Goal: Communication & Community: Answer question/provide support

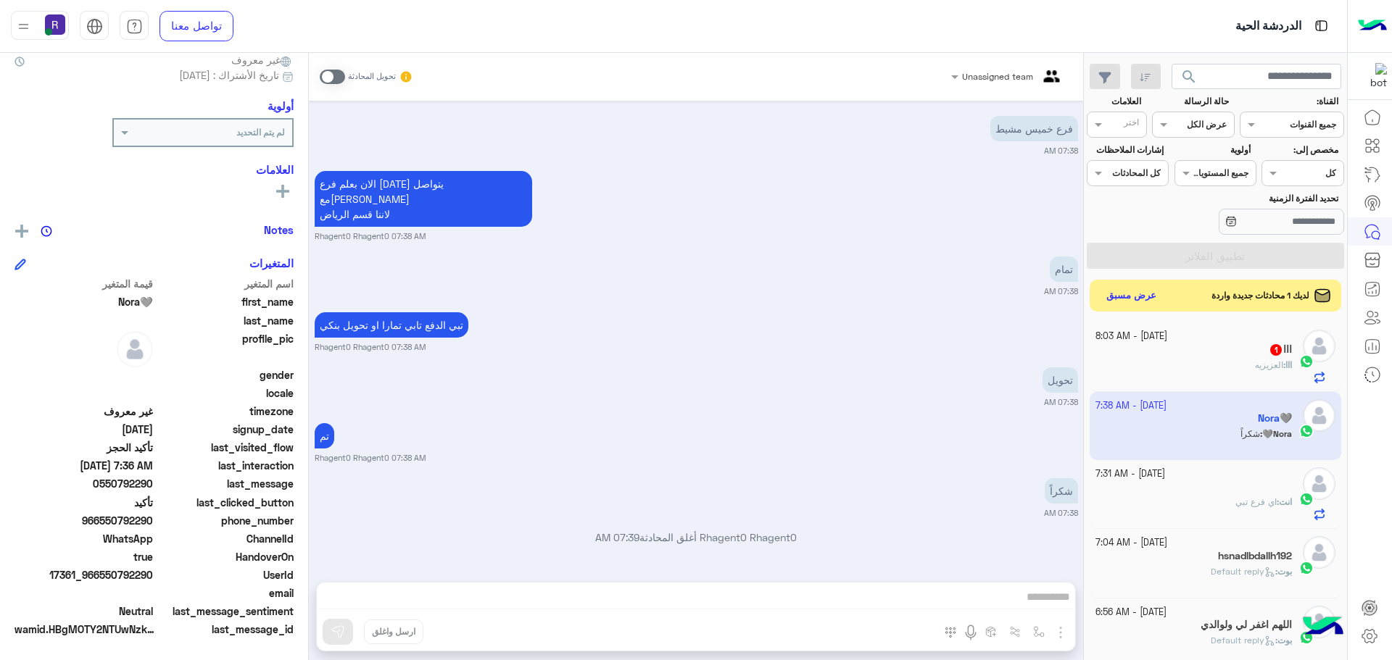
click at [1273, 368] on span "العزيزيه" at bounding box center [1269, 365] width 28 height 11
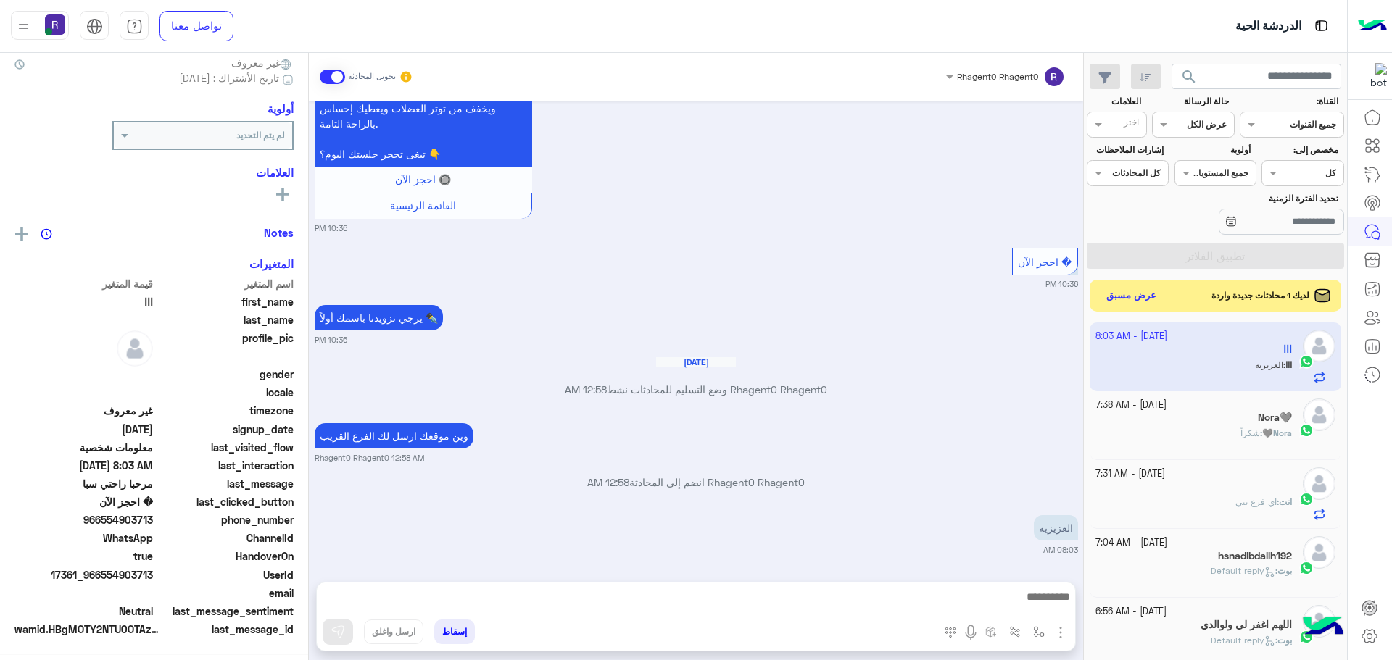
scroll to position [138, 0]
click at [1040, 642] on button "button" at bounding box center [1039, 632] width 24 height 24
click at [1027, 615] on div "أدخل اسم مجموعة الرسائل" at bounding box center [988, 600] width 126 height 38
click at [1026, 610] on div "أدخل اسم مجموعة الرسائل" at bounding box center [988, 600] width 125 height 26
type input "*****"
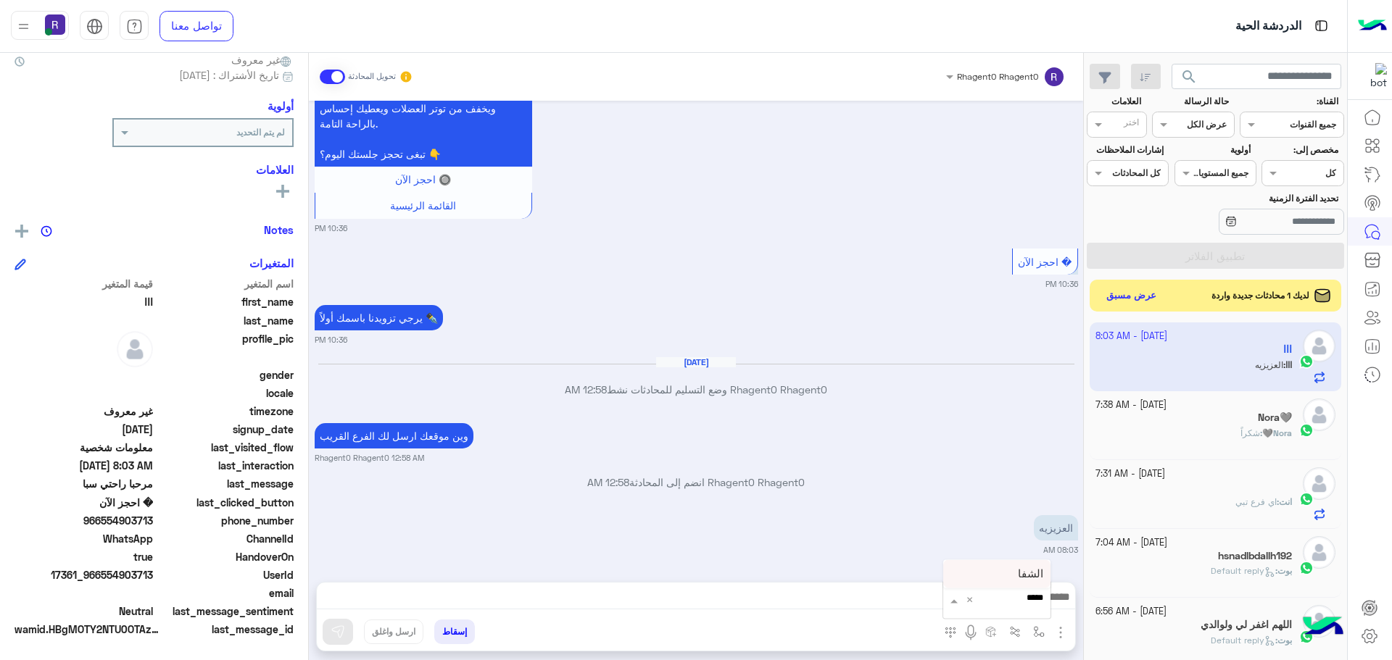
click at [1024, 580] on span "الشفا" at bounding box center [1030, 574] width 25 height 13
type textarea "*****"
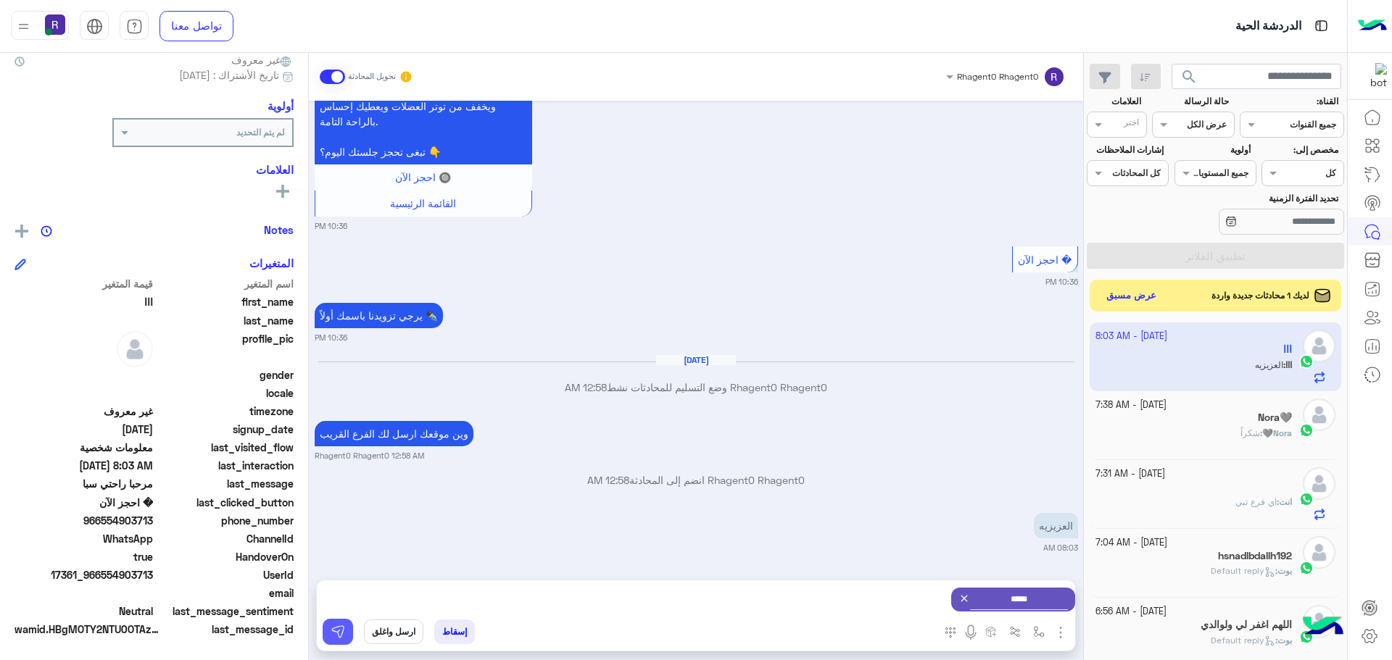
click at [349, 639] on button at bounding box center [338, 632] width 30 height 26
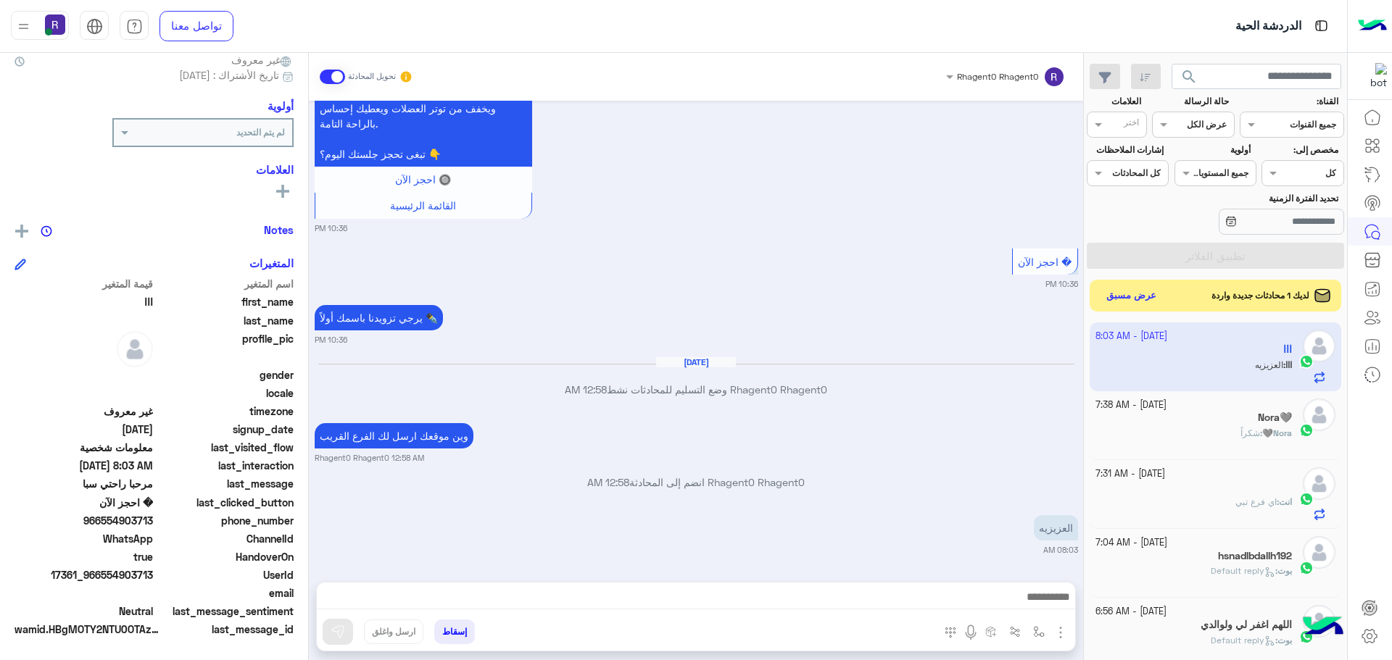
scroll to position [774, 0]
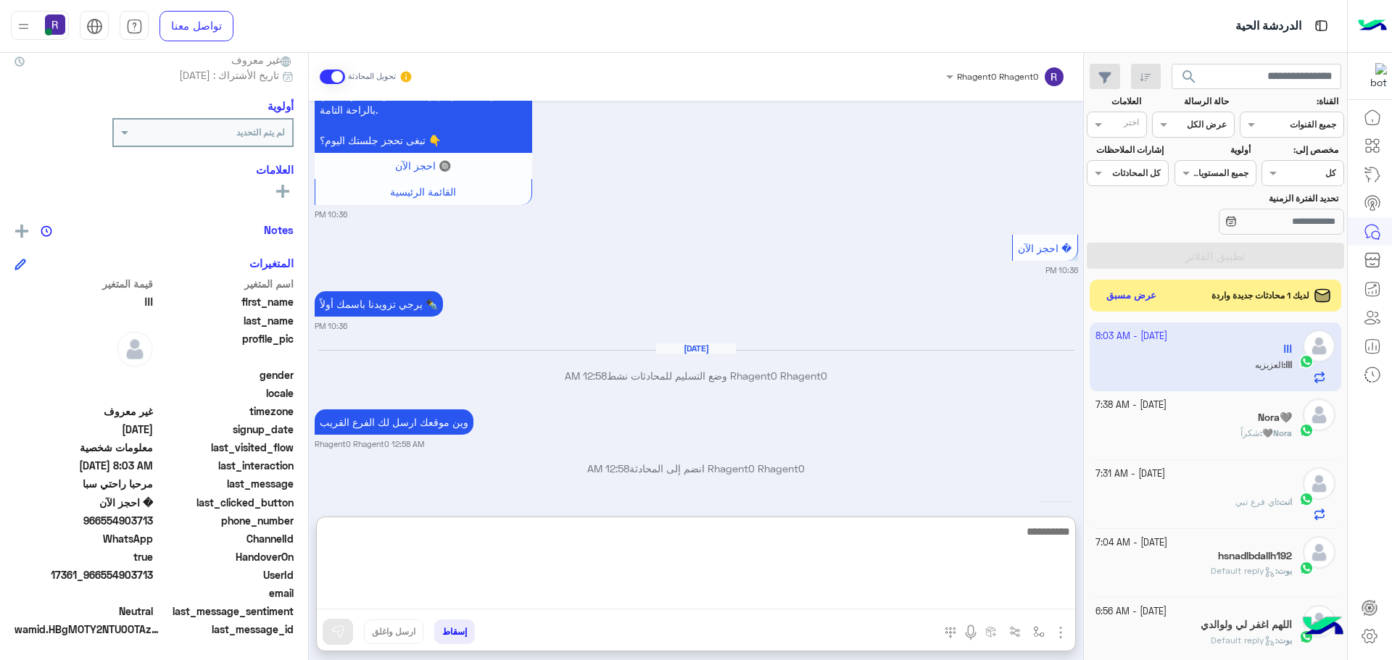
click at [1001, 600] on textarea at bounding box center [696, 566] width 758 height 87
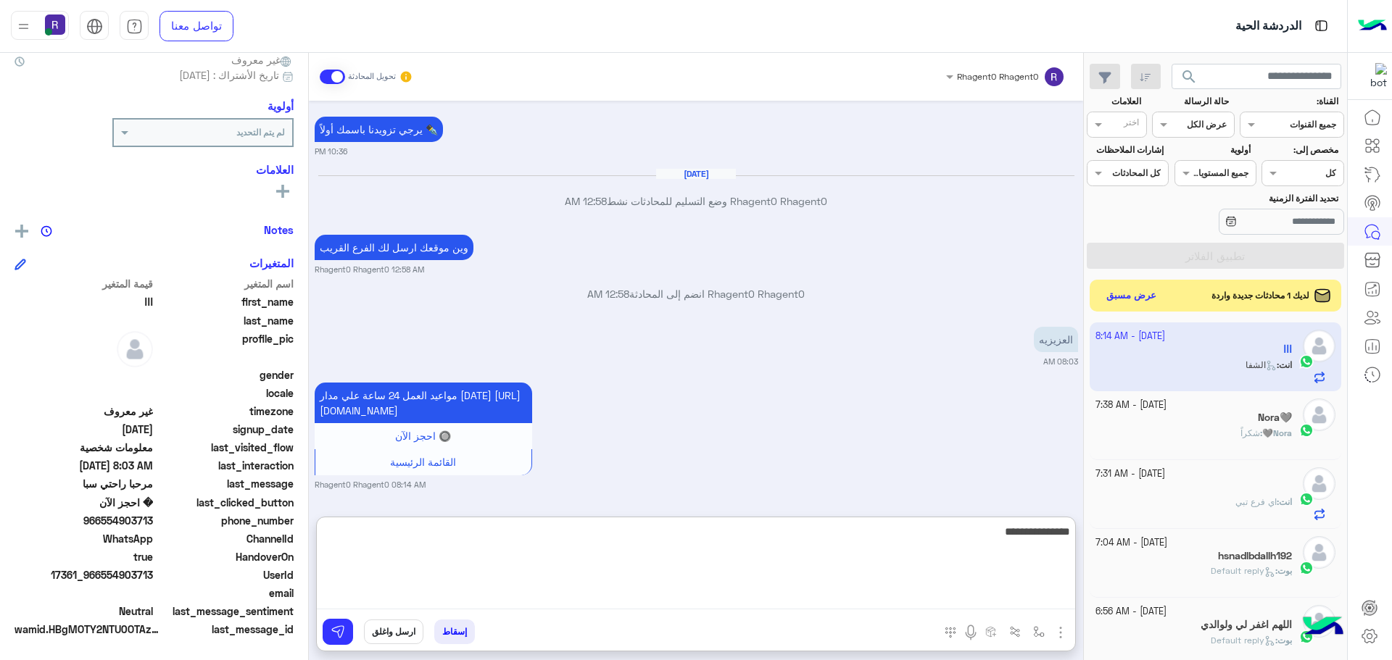
type textarea "**********"
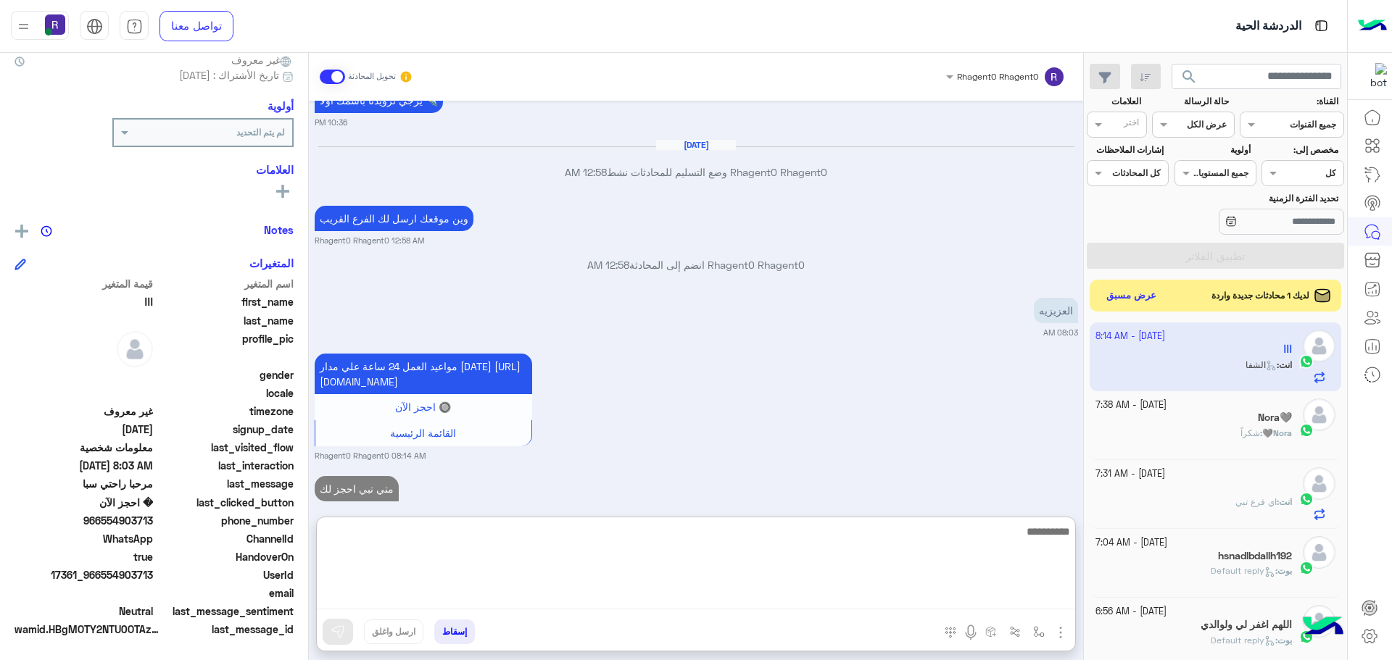
scroll to position [1032, 0]
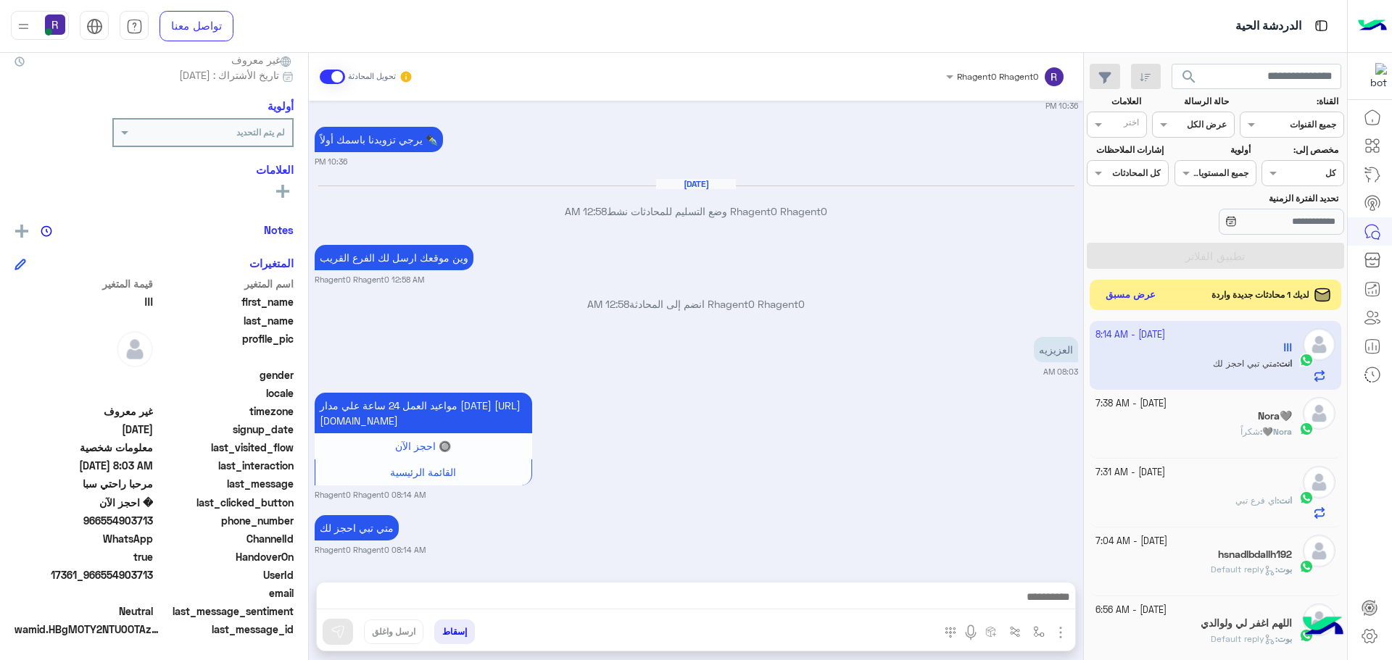
click at [1131, 294] on button "عرض مسبق" at bounding box center [1130, 296] width 61 height 20
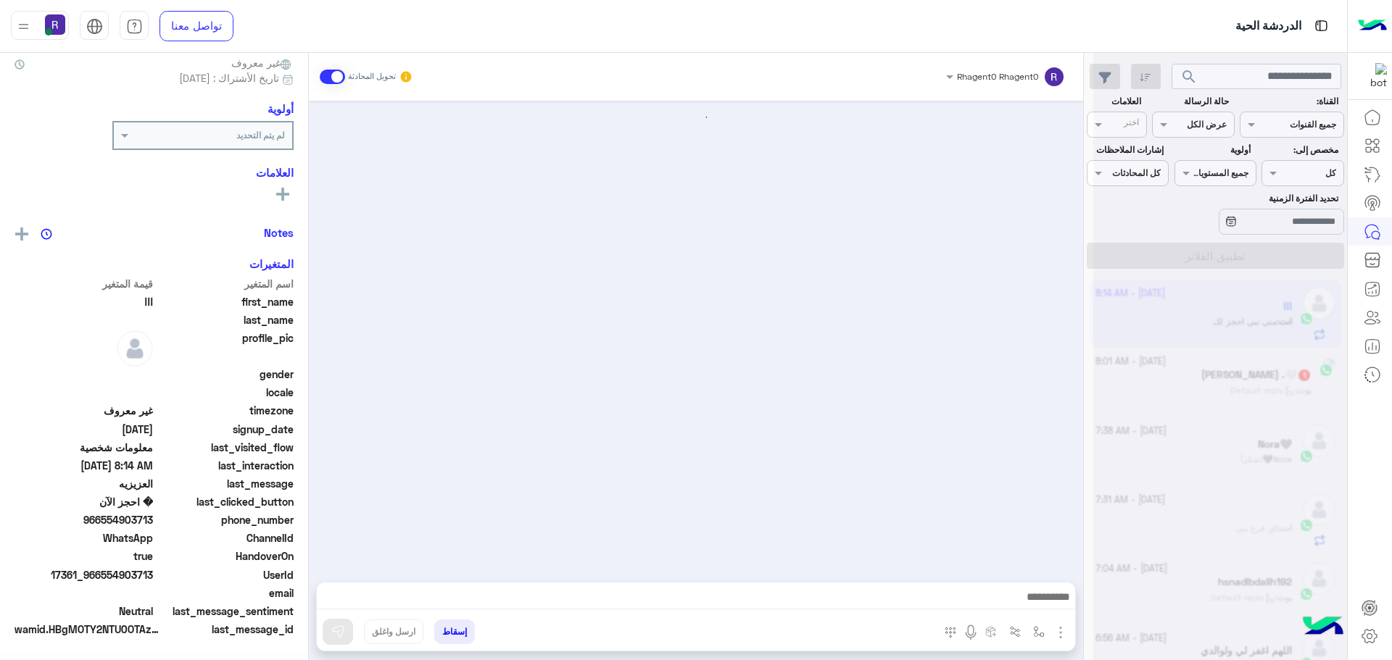
scroll to position [967, 0]
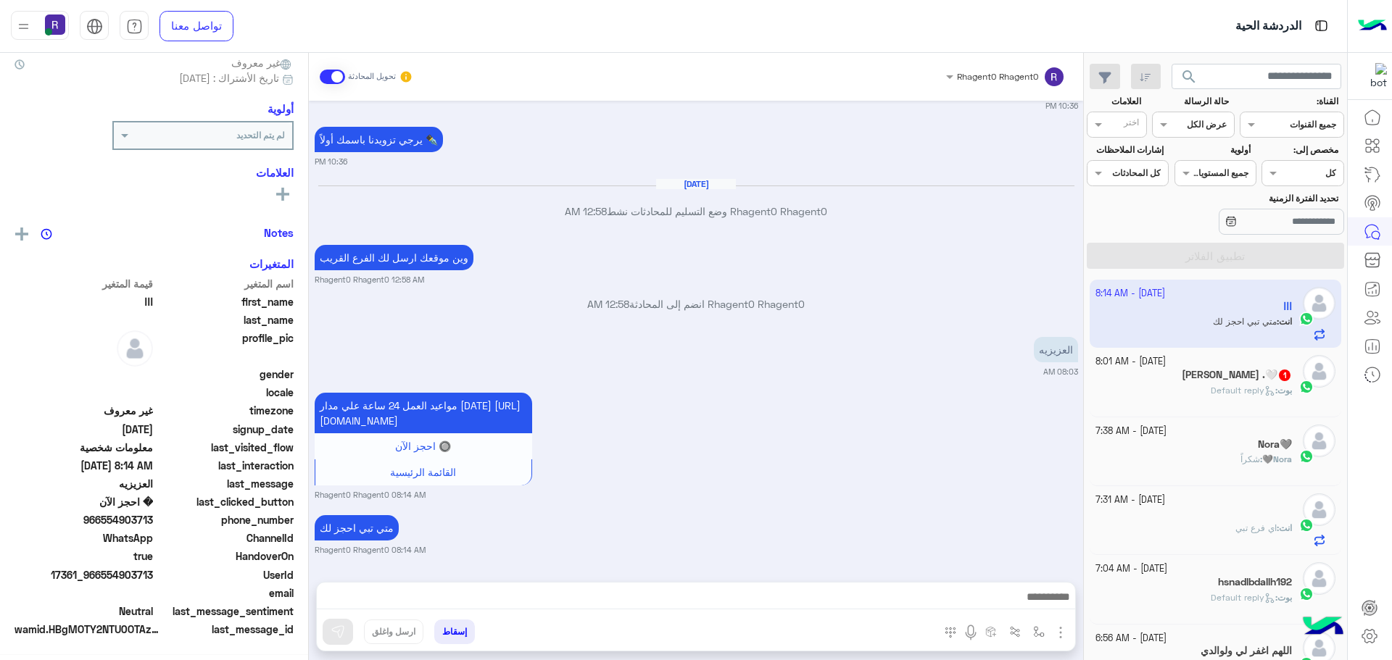
click at [1203, 387] on div "24 September - 8:01 AM أبو سالم .🤍 1 بوت : Default reply" at bounding box center [1193, 382] width 197 height 54
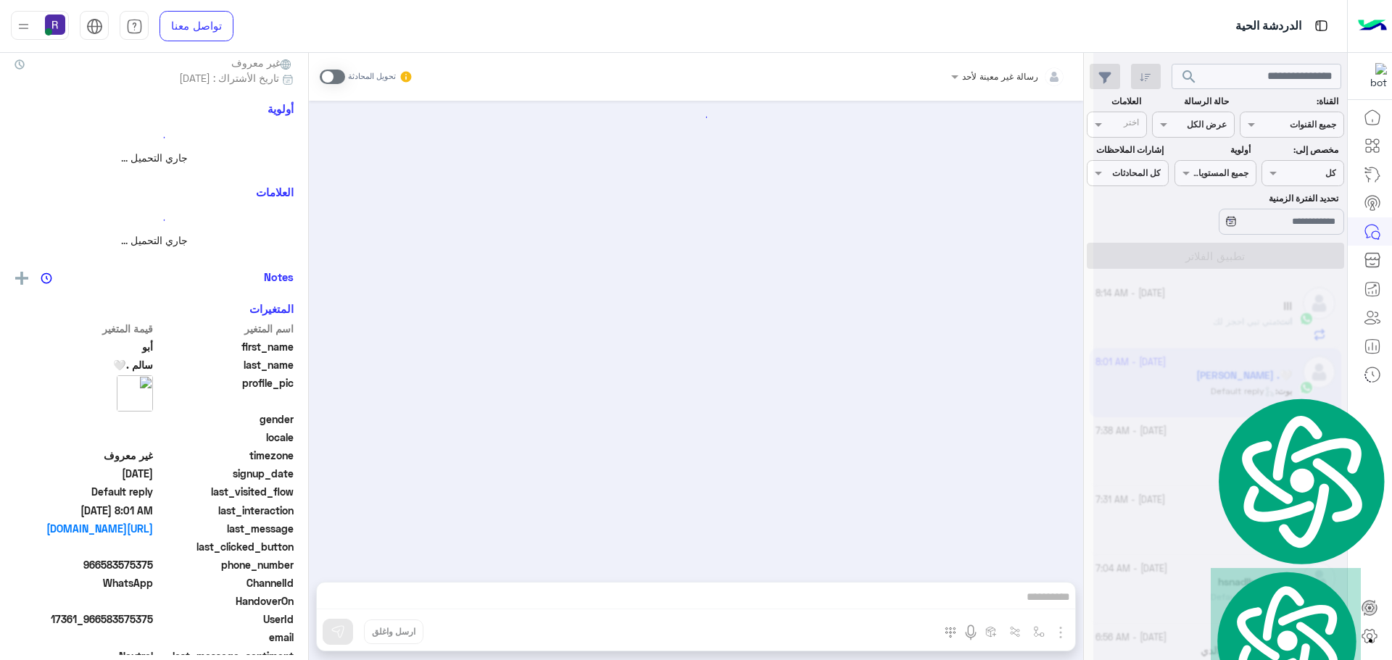
scroll to position [138, 0]
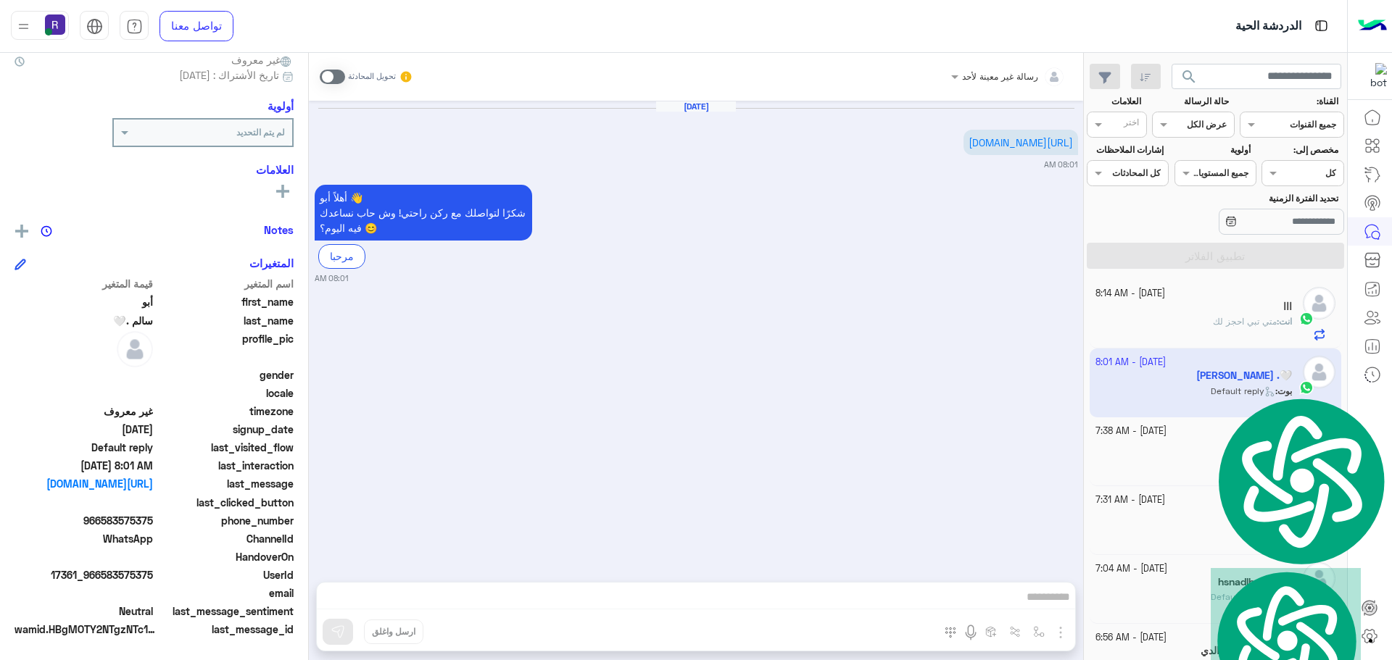
click at [744, 251] on div "أهلاً أبو 👋 شكرًا لتواصلك مع ركن راحتي! وش حاب نساعدك فيه اليوم؟ 😊 مرحبا 08:01 …" at bounding box center [696, 232] width 763 height 103
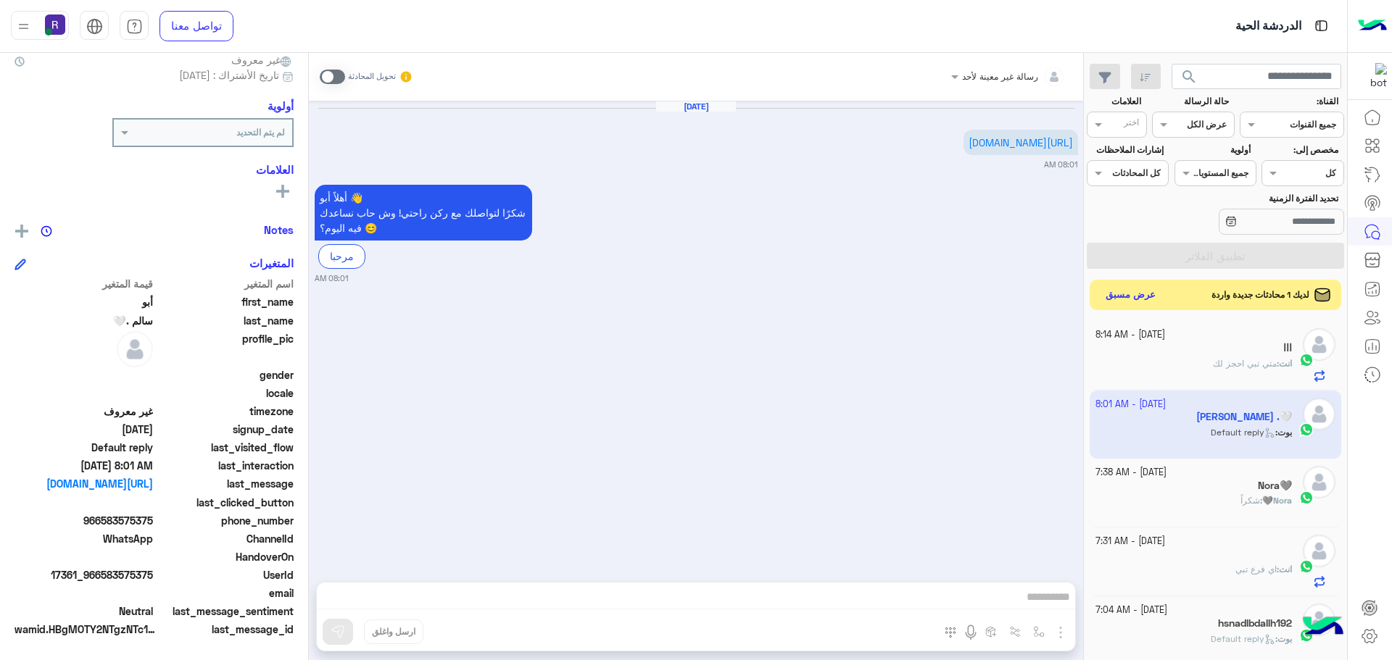
click at [1126, 302] on button "عرض مسبق" at bounding box center [1130, 296] width 61 height 20
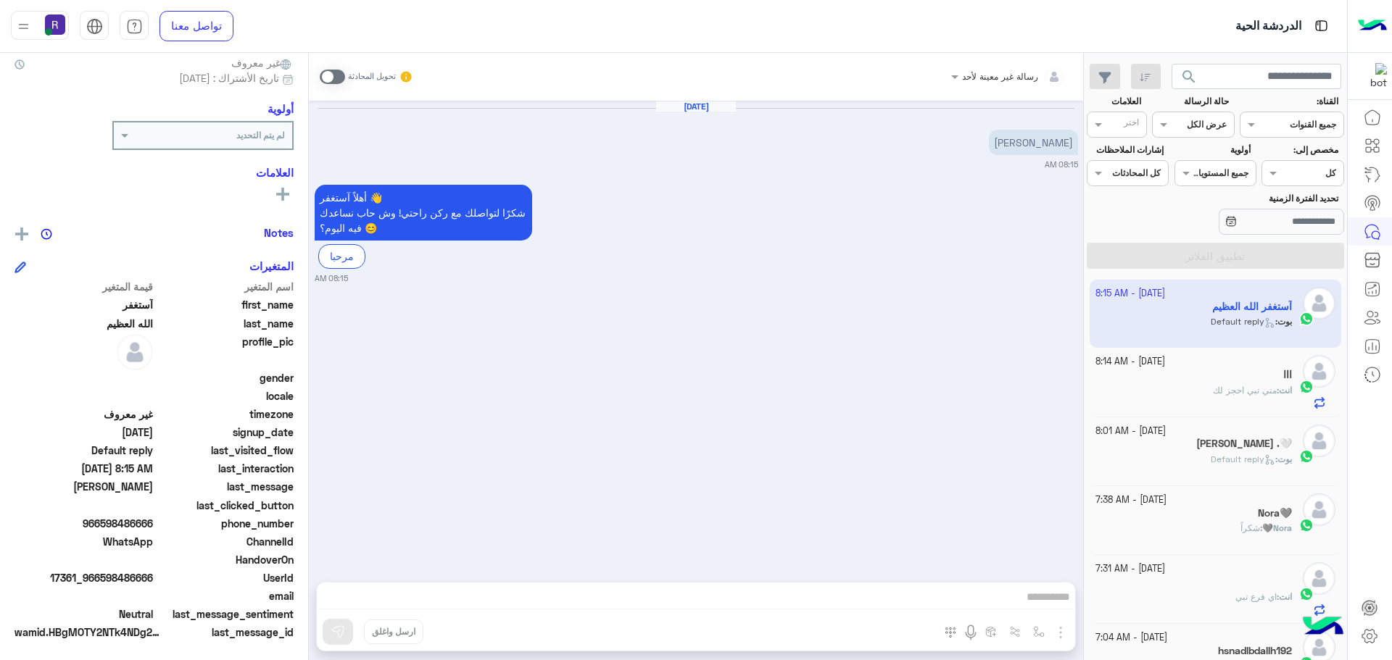
scroll to position [138, 0]
click at [335, 71] on span at bounding box center [332, 77] width 25 height 14
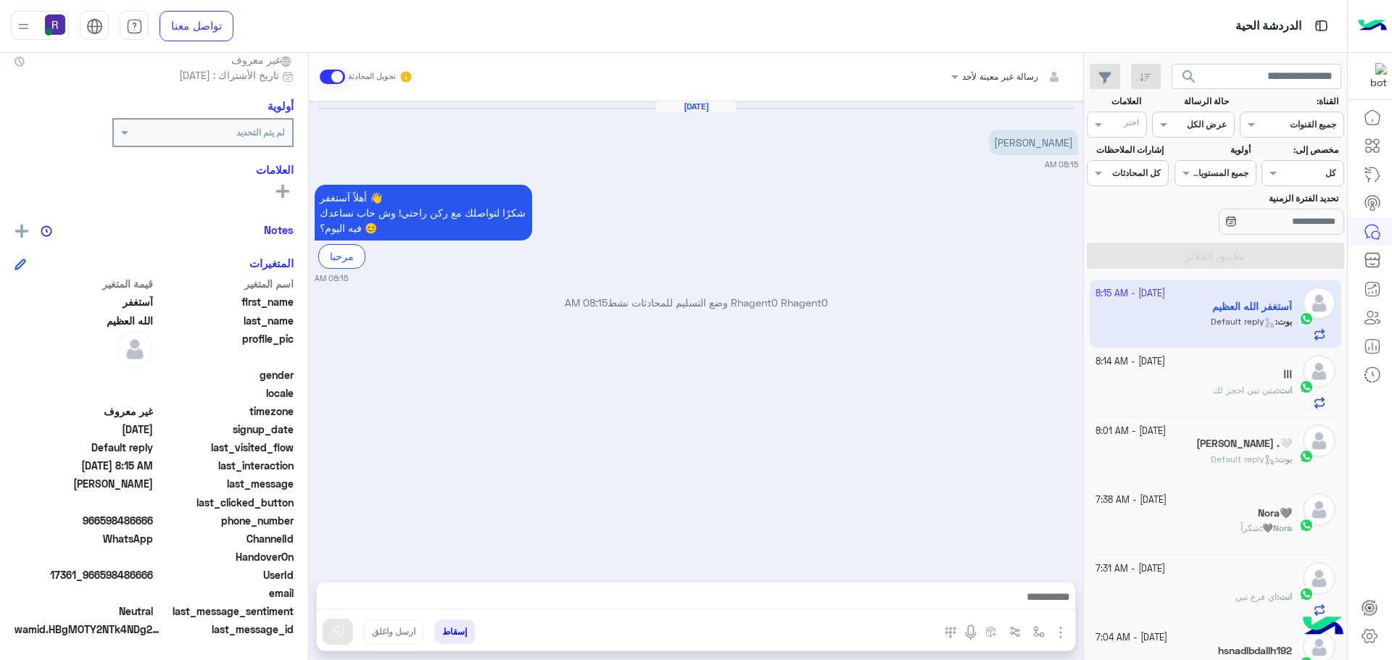
drag, startPoint x: 1056, startPoint y: 642, endPoint x: 1058, endPoint y: 628, distance: 13.9
click at [1056, 642] on button "button" at bounding box center [1060, 632] width 19 height 20
click at [1032, 605] on span "الصور" at bounding box center [1032, 601] width 27 height 17
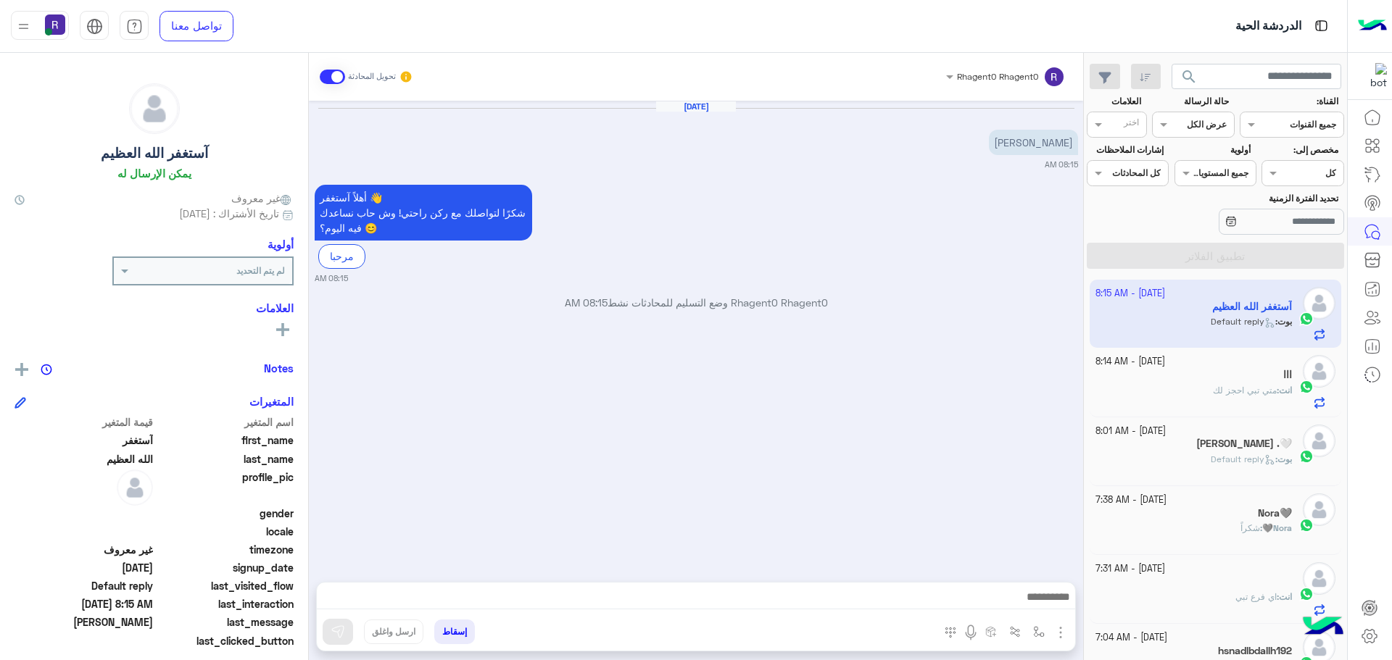
click at [1062, 632] on img "button" at bounding box center [1060, 632] width 17 height 17
click at [1037, 606] on span "الصور" at bounding box center [1032, 601] width 27 height 17
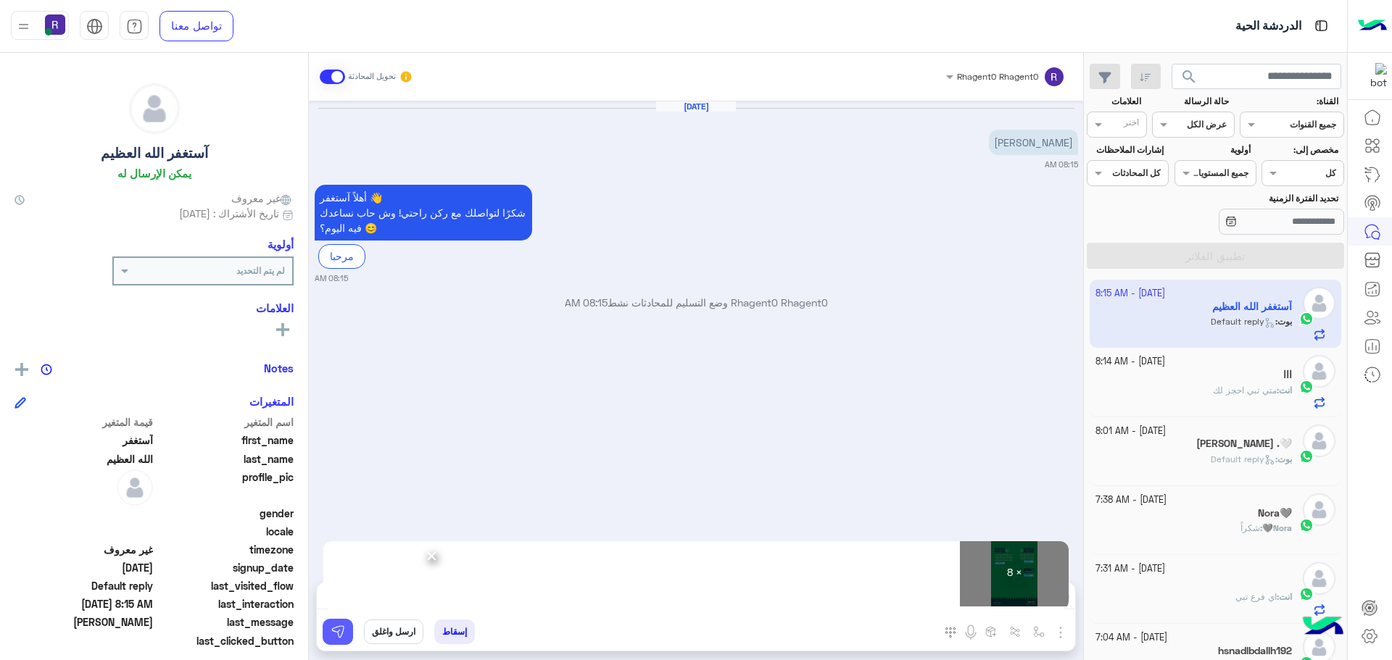
click at [346, 621] on button at bounding box center [338, 632] width 30 height 26
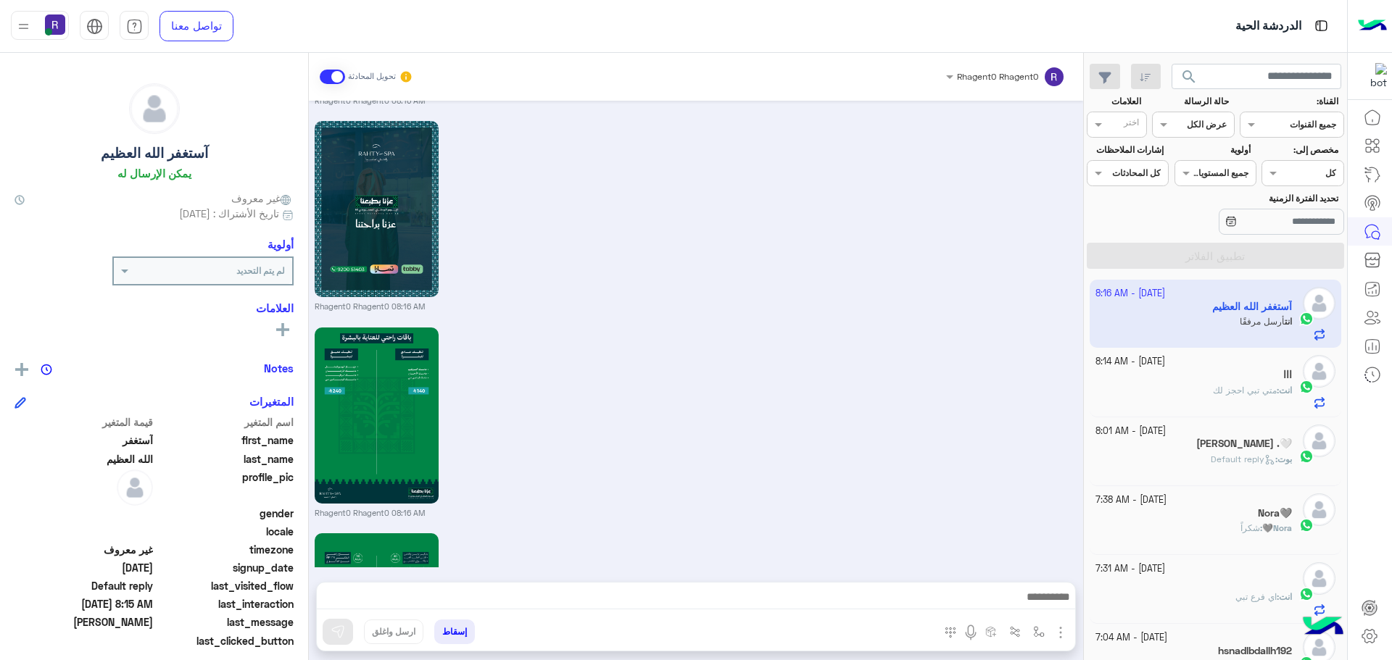
scroll to position [1451, 0]
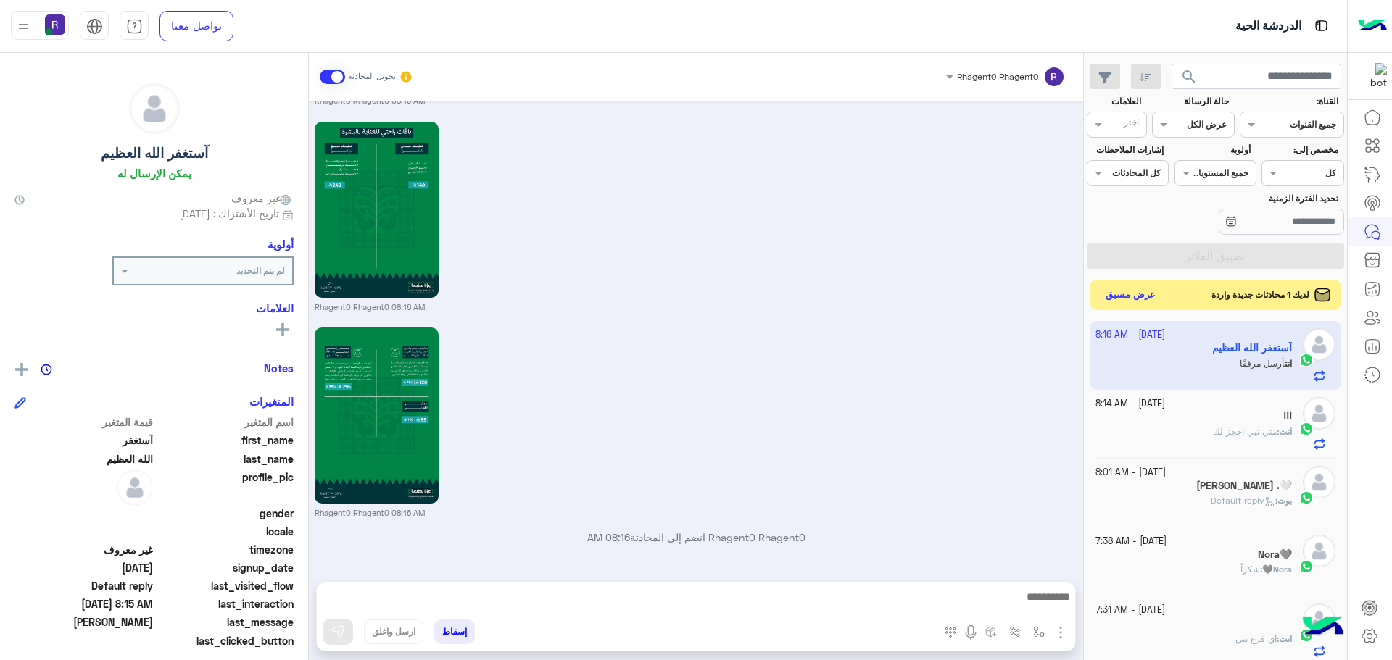
click at [1150, 303] on button "عرض مسبق" at bounding box center [1130, 296] width 61 height 20
